Goal: Transaction & Acquisition: Download file/media

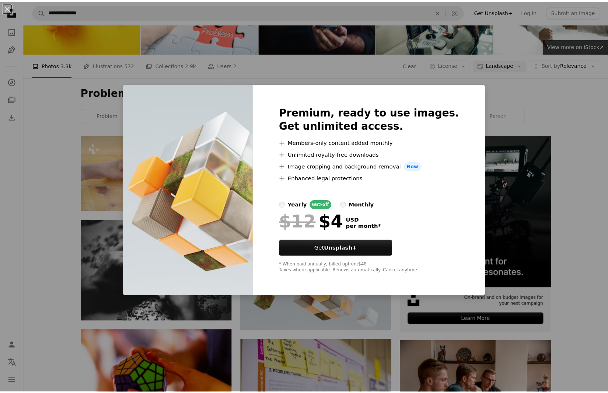
scroll to position [49, 0]
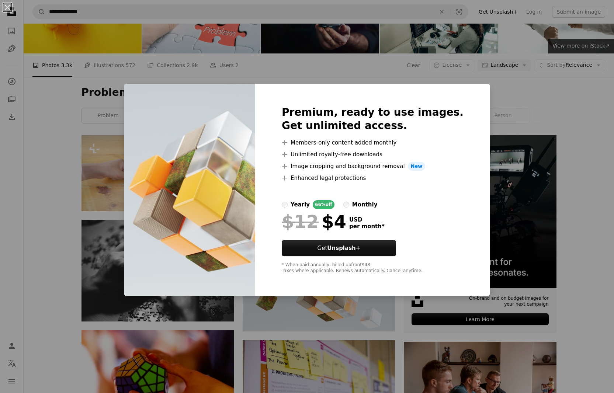
click at [582, 296] on div "An X shape Premium, ready to use images. Get unlimited access. A plus sign Memb…" at bounding box center [307, 196] width 614 height 393
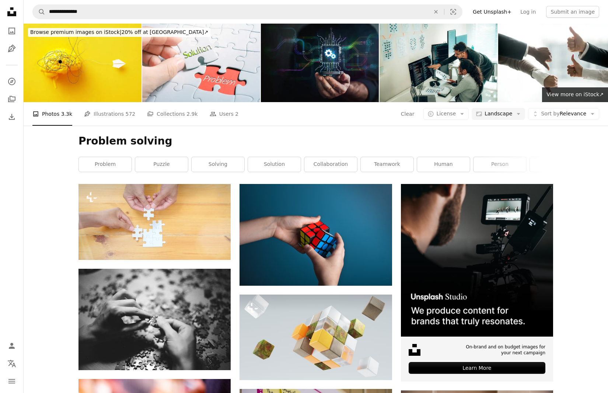
click at [463, 114] on button "A copyright icon © License Arrow down" at bounding box center [446, 114] width 45 height 12
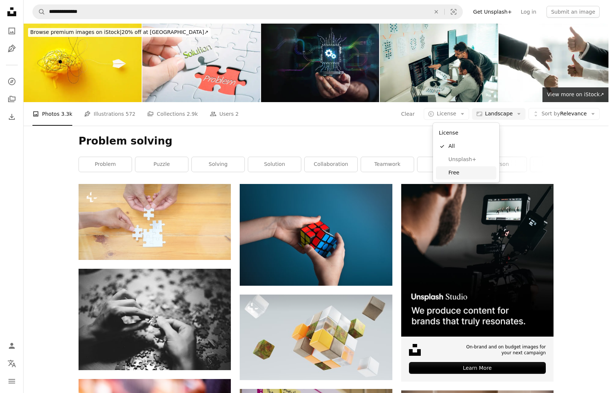
click at [453, 171] on span "Free" at bounding box center [470, 172] width 45 height 7
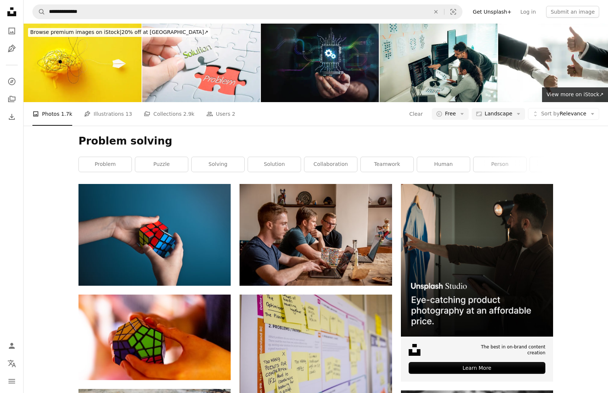
click at [274, 164] on link "solution" at bounding box center [274, 164] width 53 height 15
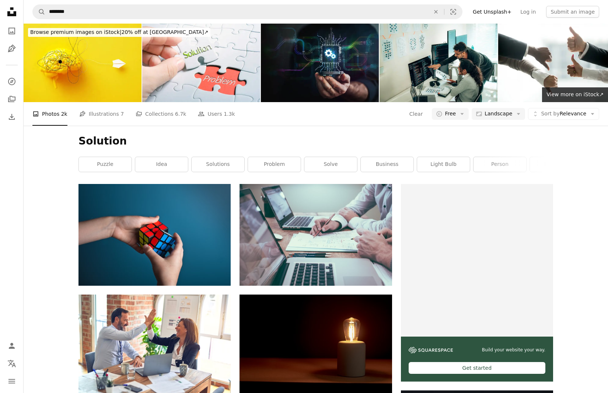
scroll to position [221, 0]
click at [158, 166] on link "idea" at bounding box center [161, 164] width 53 height 15
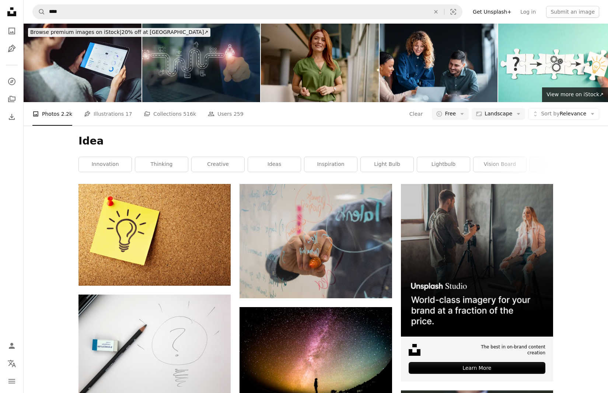
click at [333, 168] on link "inspiration" at bounding box center [331, 164] width 53 height 15
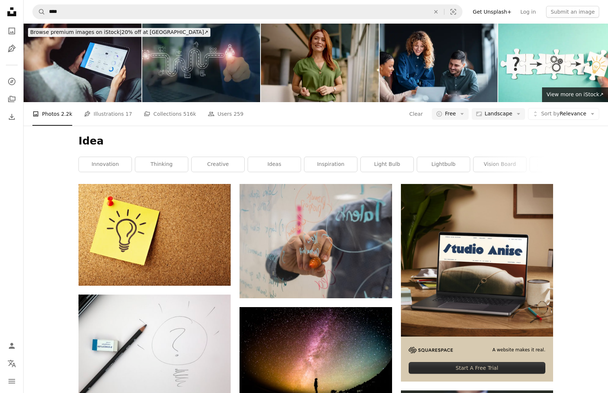
click at [96, 164] on link "innovation" at bounding box center [105, 164] width 53 height 15
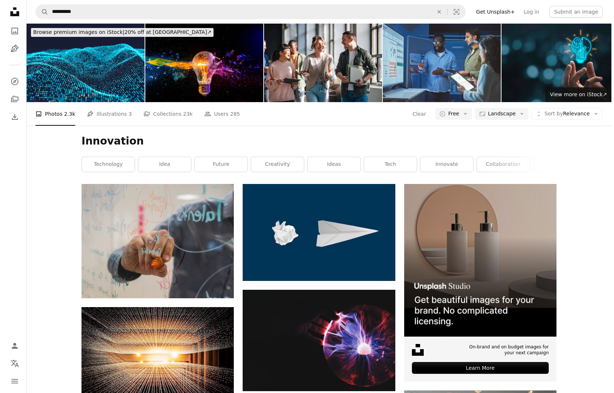
scroll to position [332, 0]
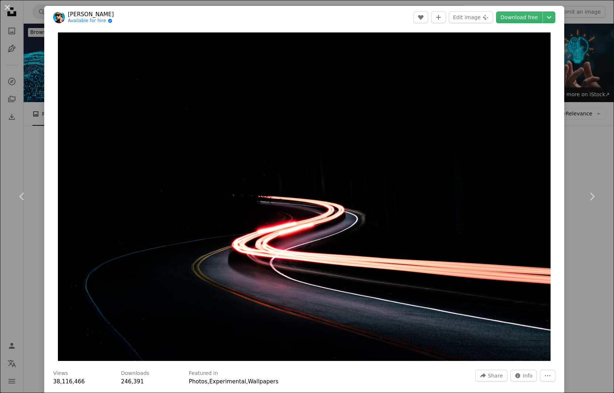
click at [501, 18] on link "Download free" at bounding box center [519, 17] width 46 height 12
